Goal: Task Accomplishment & Management: Complete application form

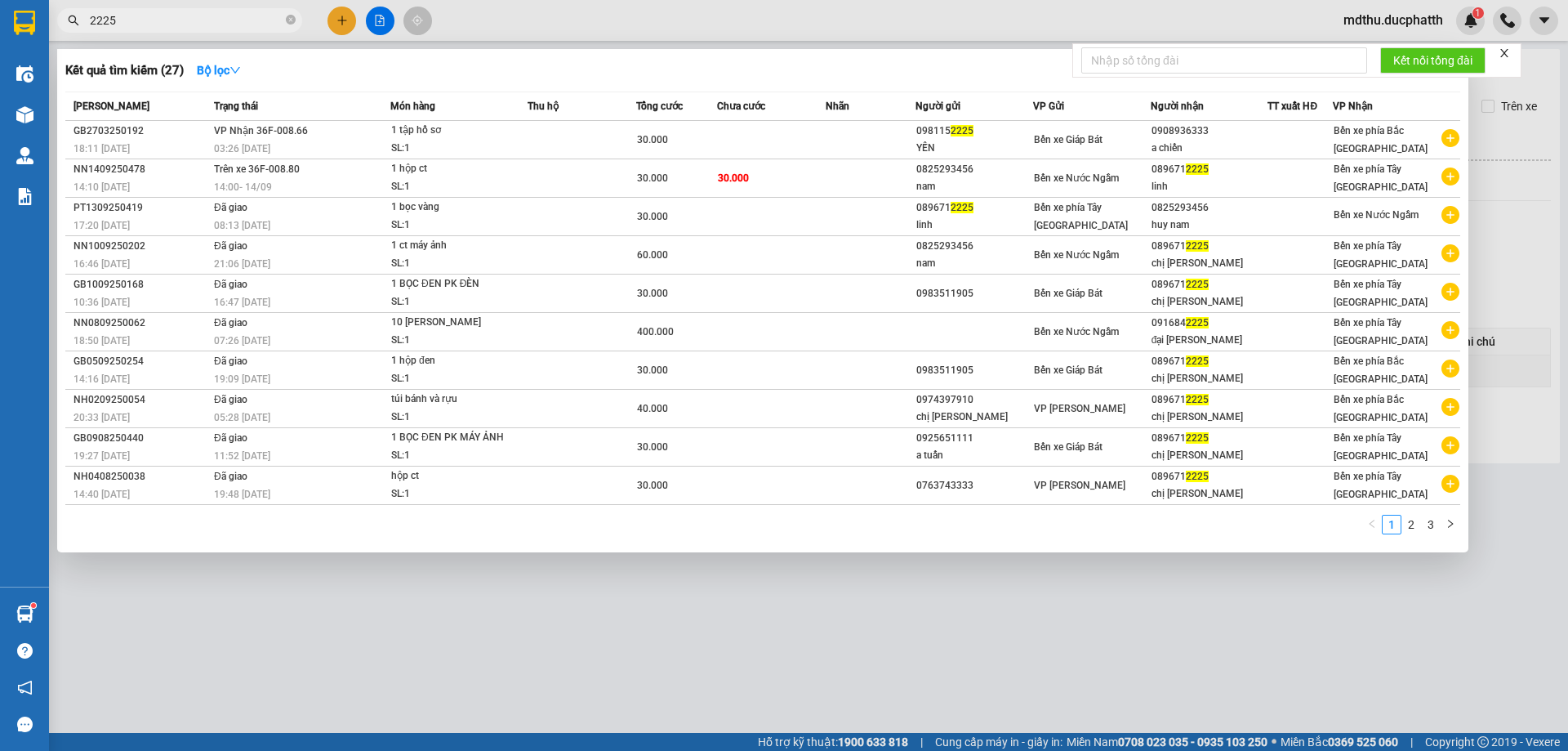
click at [137, 16] on input "2225" at bounding box center [186, 20] width 192 height 18
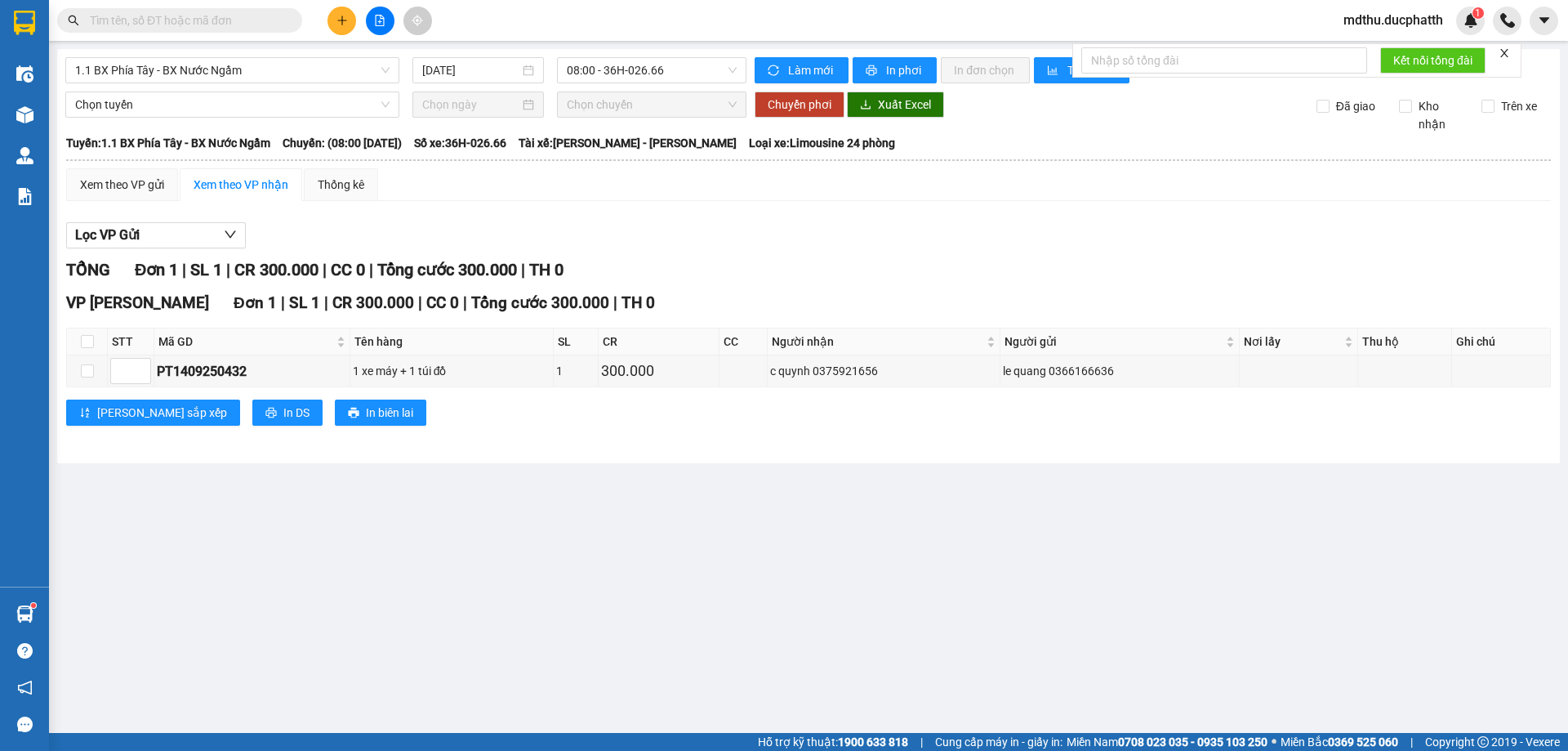
click at [527, 26] on div "Kết quả tìm kiếm ( 27 ) Bộ lọc Mã ĐH Trạng thái Món hàng Thu hộ Tổng cước Chưa …" at bounding box center [784, 20] width 1568 height 41
click at [175, 22] on input "text" at bounding box center [186, 20] width 192 height 18
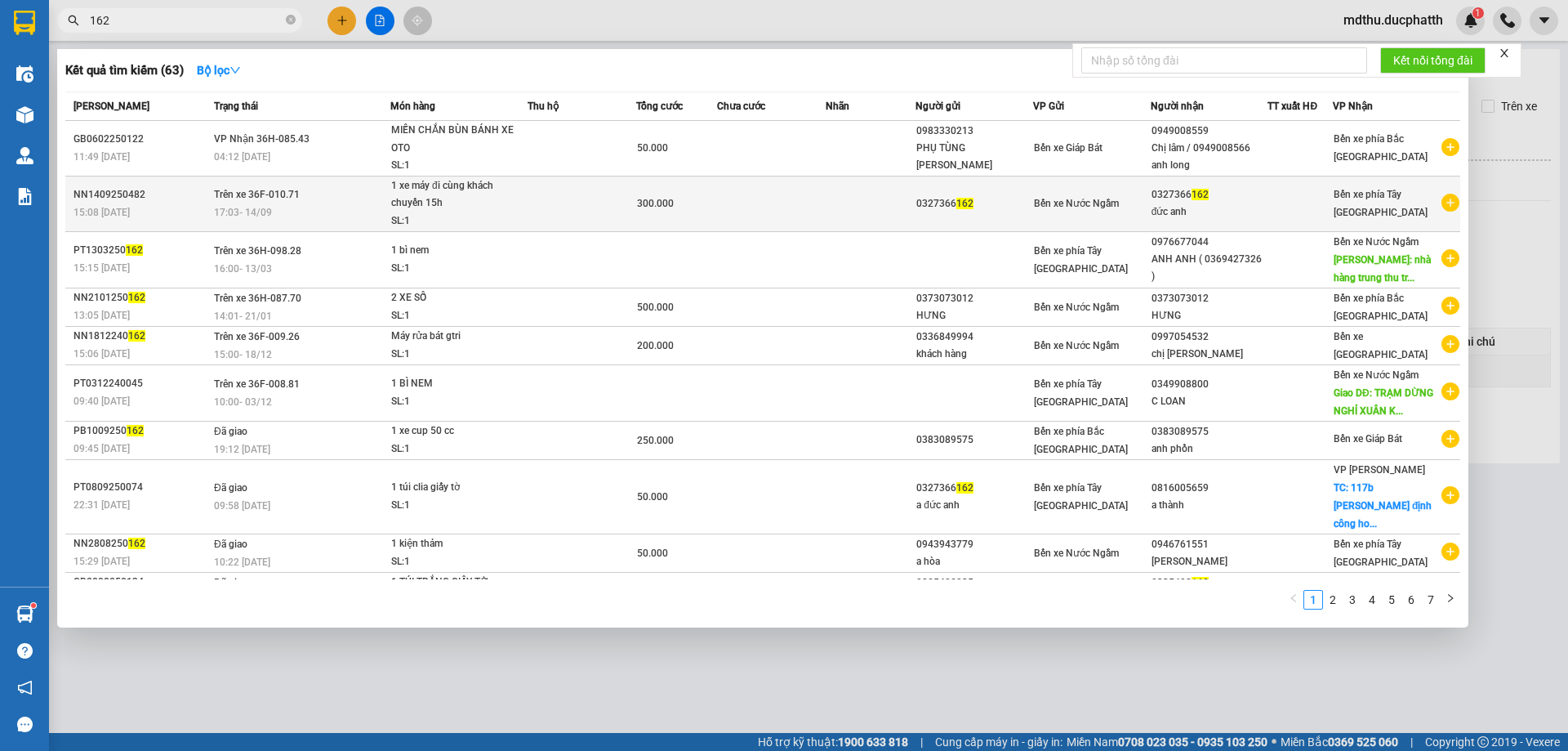
type input "162"
click at [474, 199] on div "1 xe máy đi cùng khách chuyến 15h" at bounding box center [452, 194] width 123 height 35
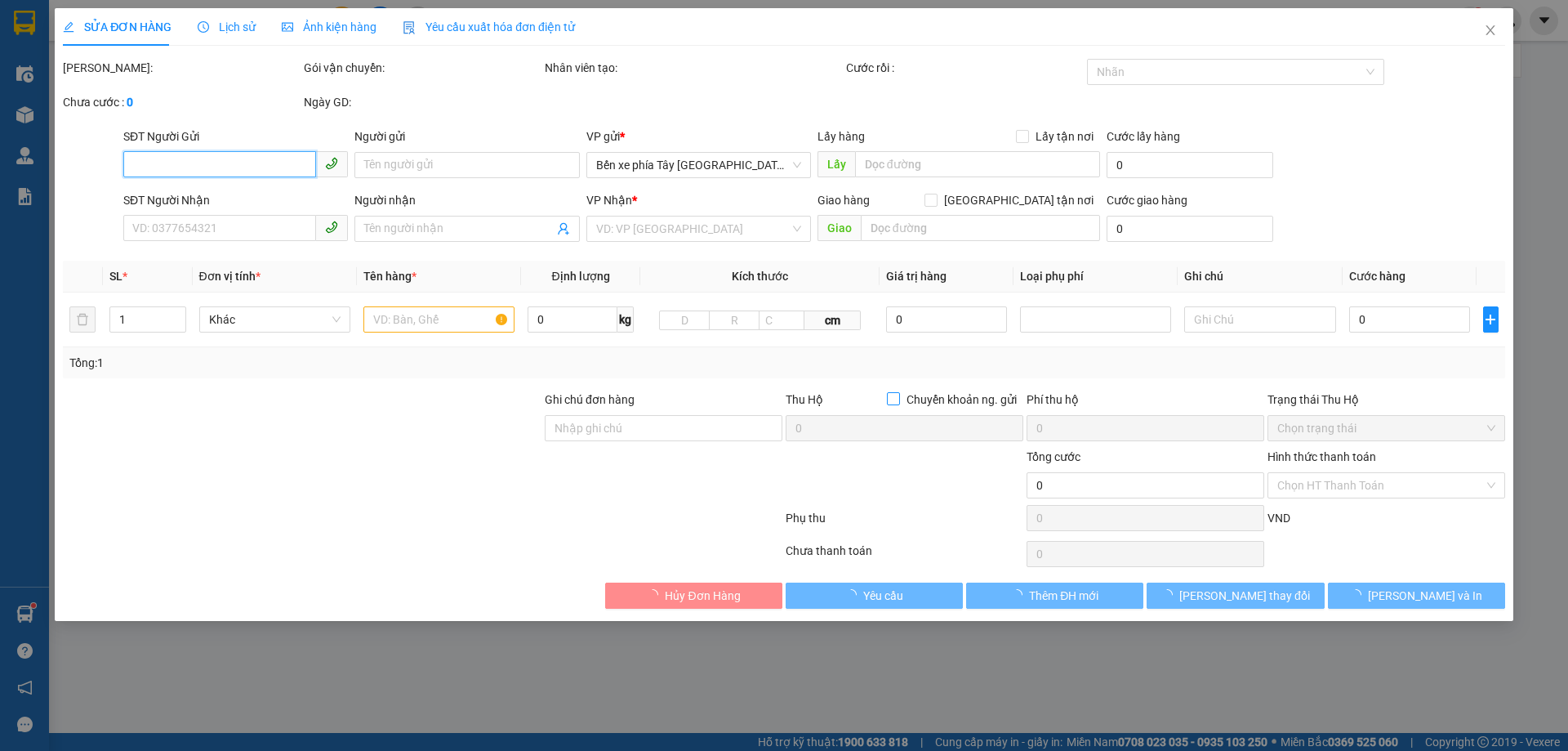
type input "0327366162"
type input "đức anh"
type input "ck [DATE] 14h44 luu vu duc anh shb cty"
type input "300.000"
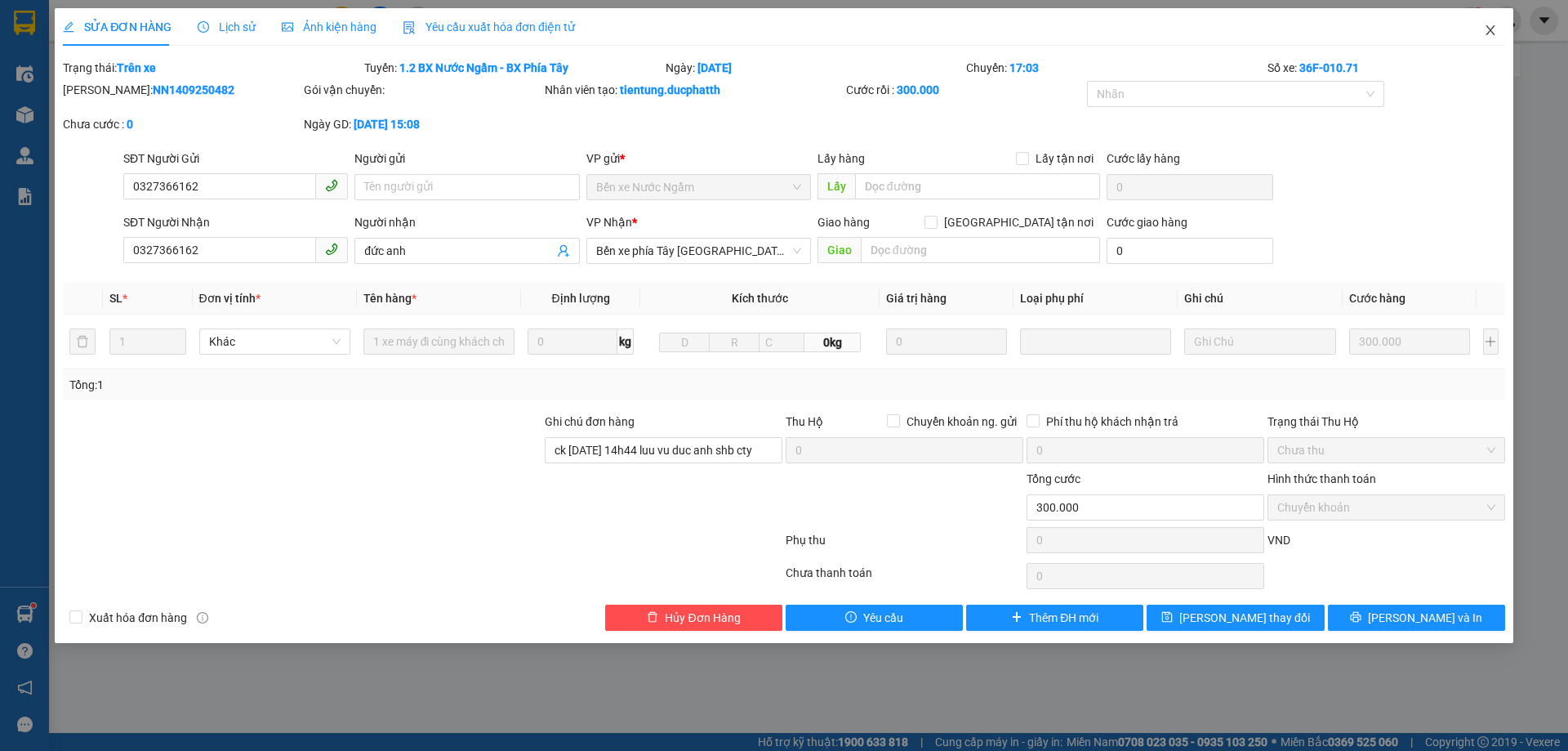
click at [1492, 32] on icon "close" at bounding box center [1489, 30] width 9 height 10
